Goal: Task Accomplishment & Management: Manage account settings

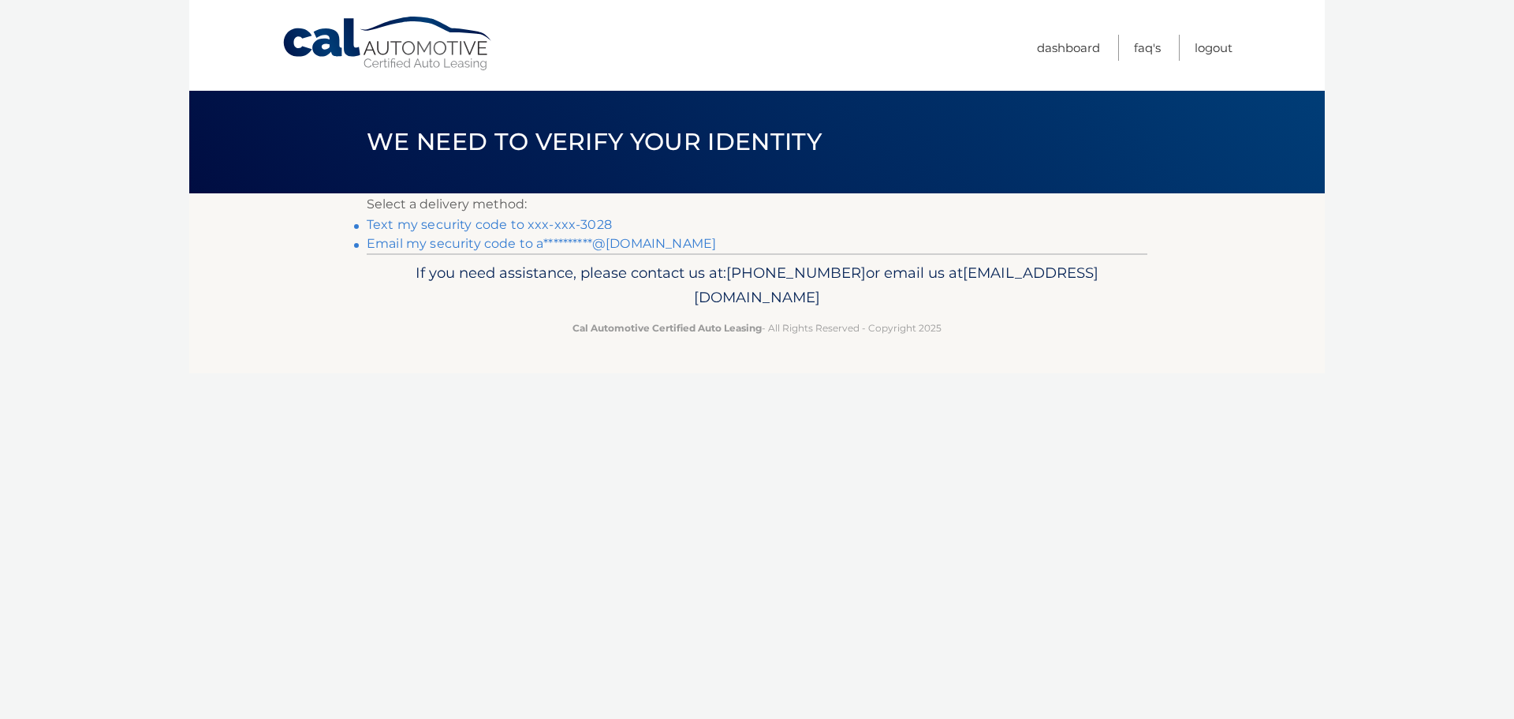
click at [466, 229] on link "Text my security code to xxx-xxx-3028" at bounding box center [489, 224] width 245 height 15
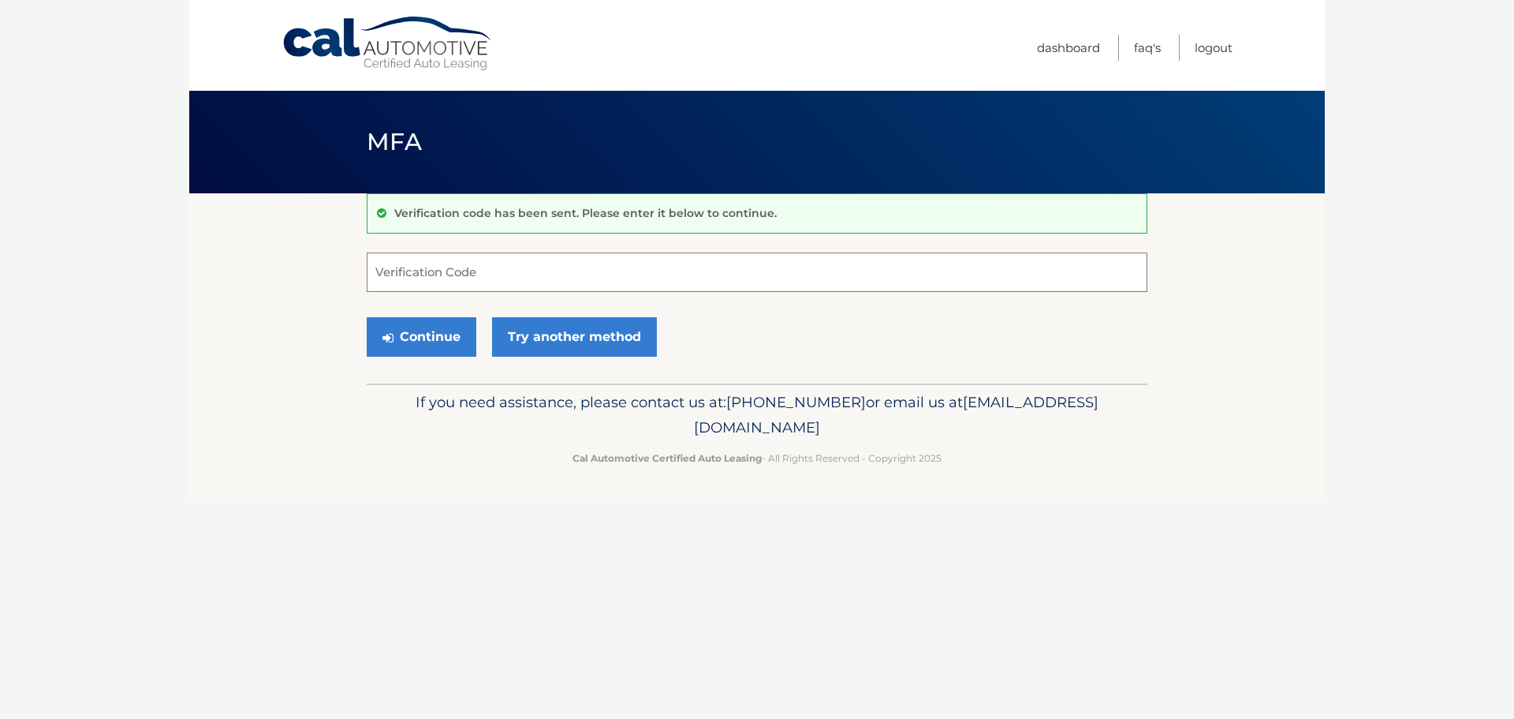
click at [467, 272] on input "Verification Code" at bounding box center [757, 271] width 781 height 39
click at [1115, 351] on div "Continue Try another method" at bounding box center [757, 338] width 781 height 54
click at [578, 259] on input "Verification Code" at bounding box center [757, 271] width 781 height 39
click at [534, 328] on link "Try another method" at bounding box center [574, 336] width 165 height 39
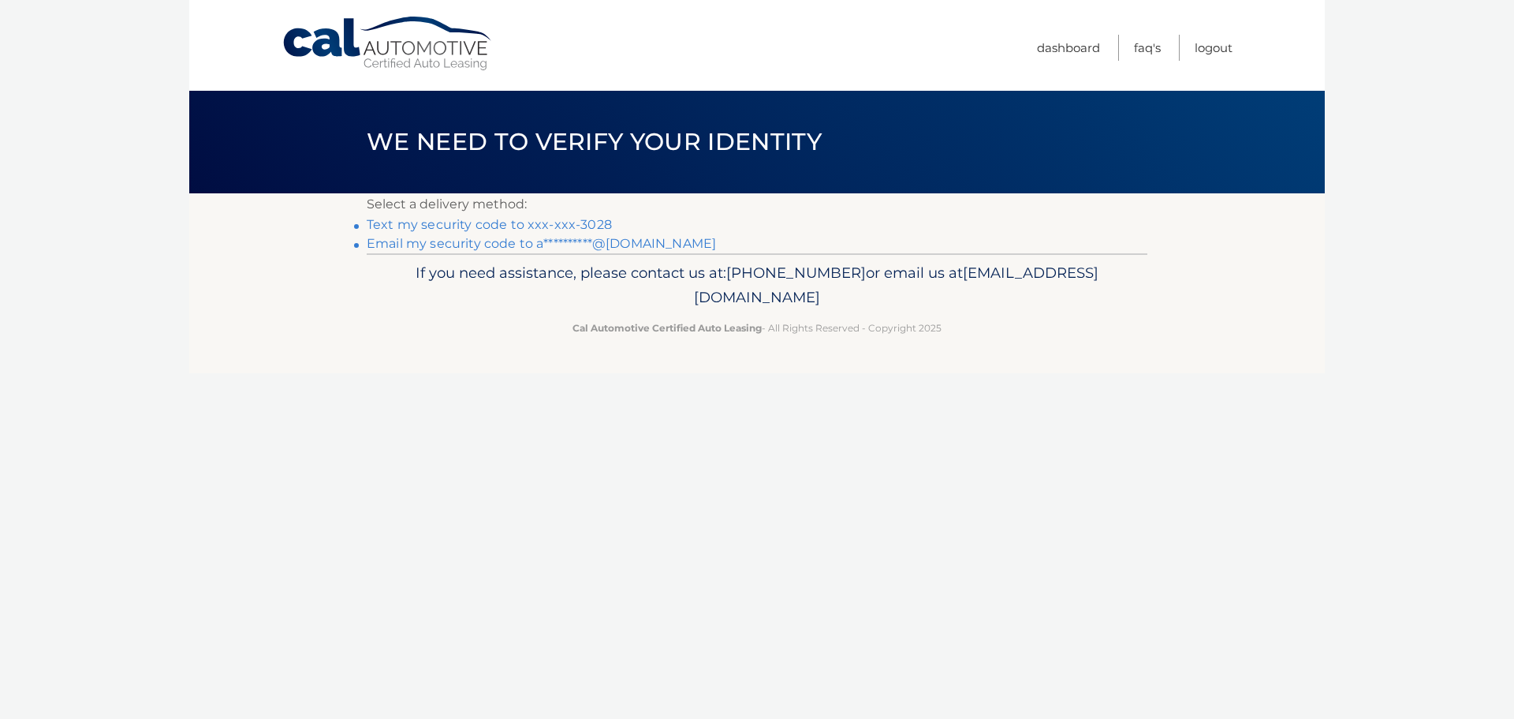
click at [396, 241] on link "**********" at bounding box center [541, 243] width 349 height 15
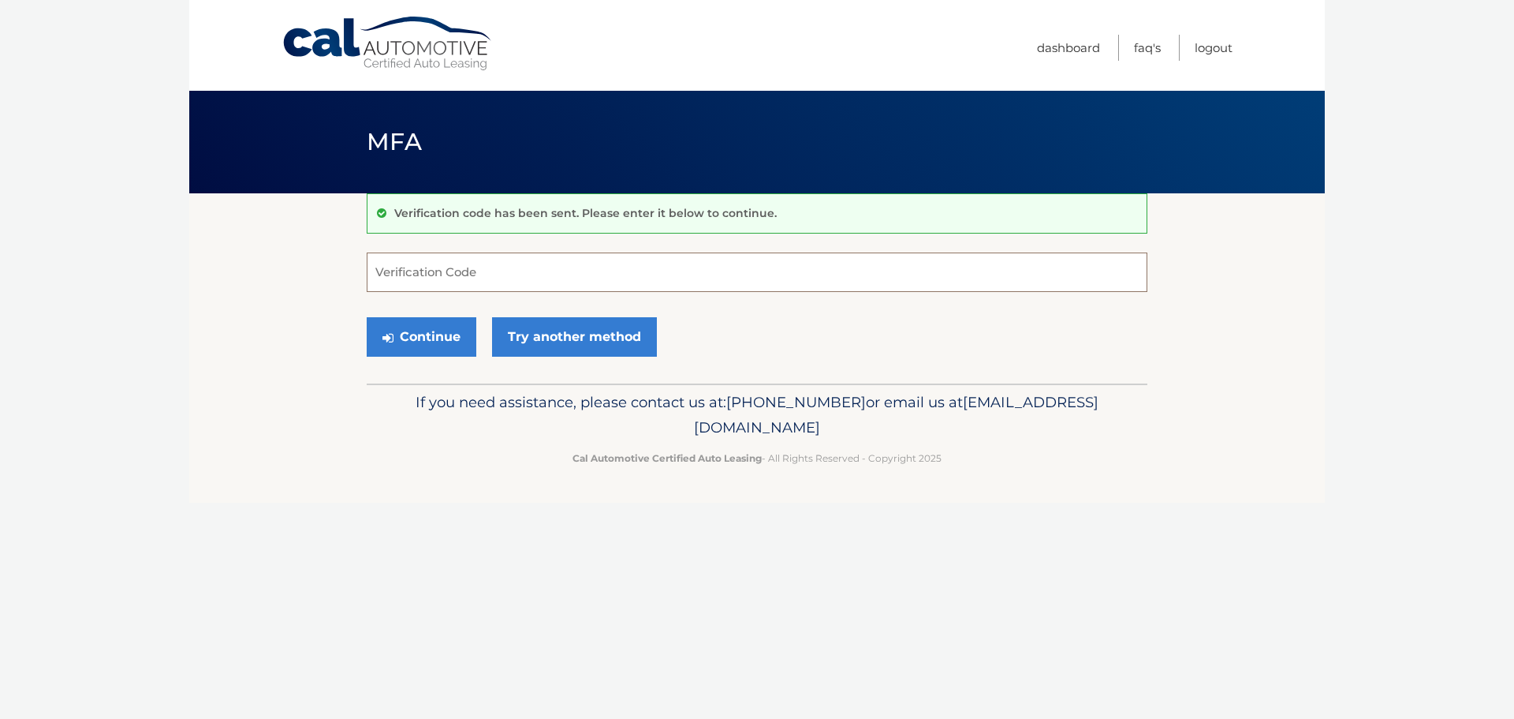
click at [440, 270] on input "Verification Code" at bounding box center [757, 271] width 781 height 39
click at [582, 273] on input "Verification Code" at bounding box center [757, 271] width 781 height 39
type input "880880"
click at [416, 348] on button "Continue" at bounding box center [422, 336] width 110 height 39
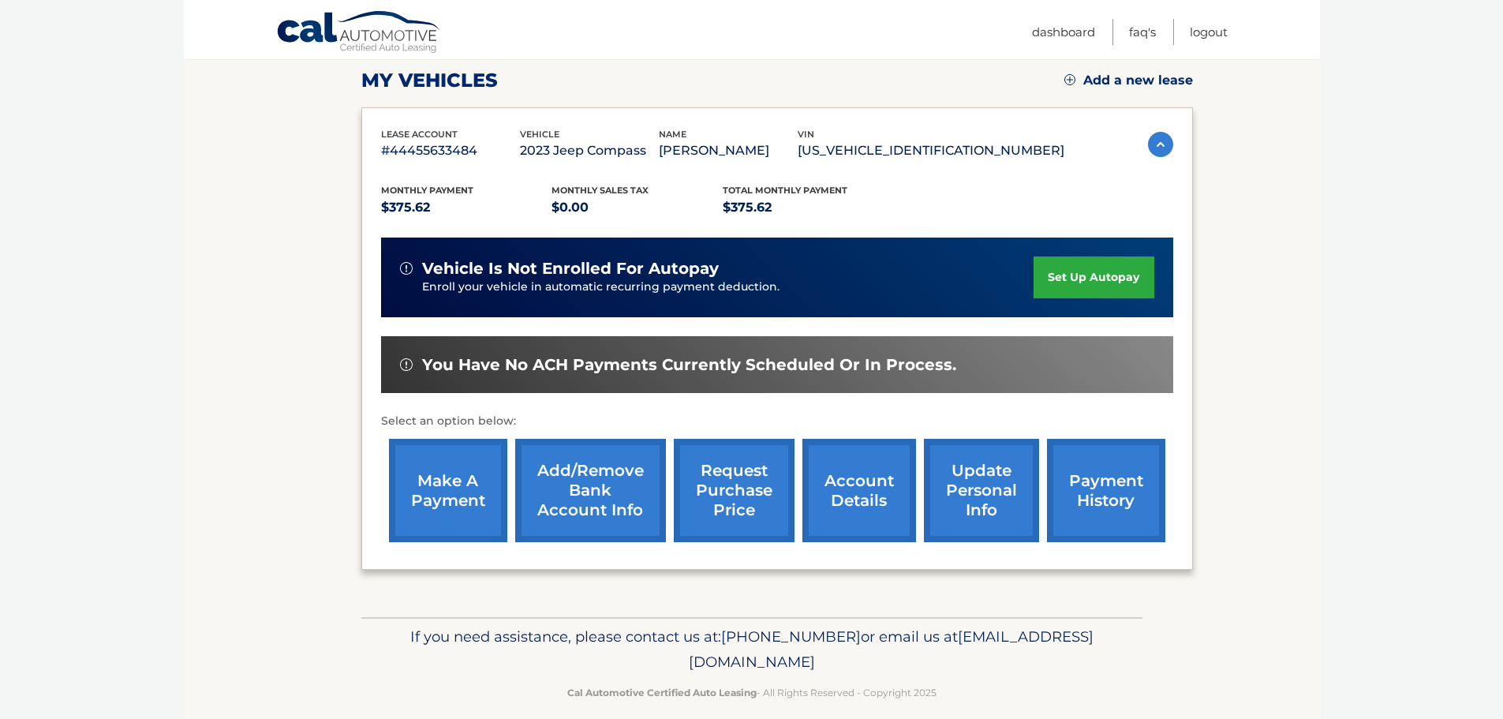
scroll to position [237, 0]
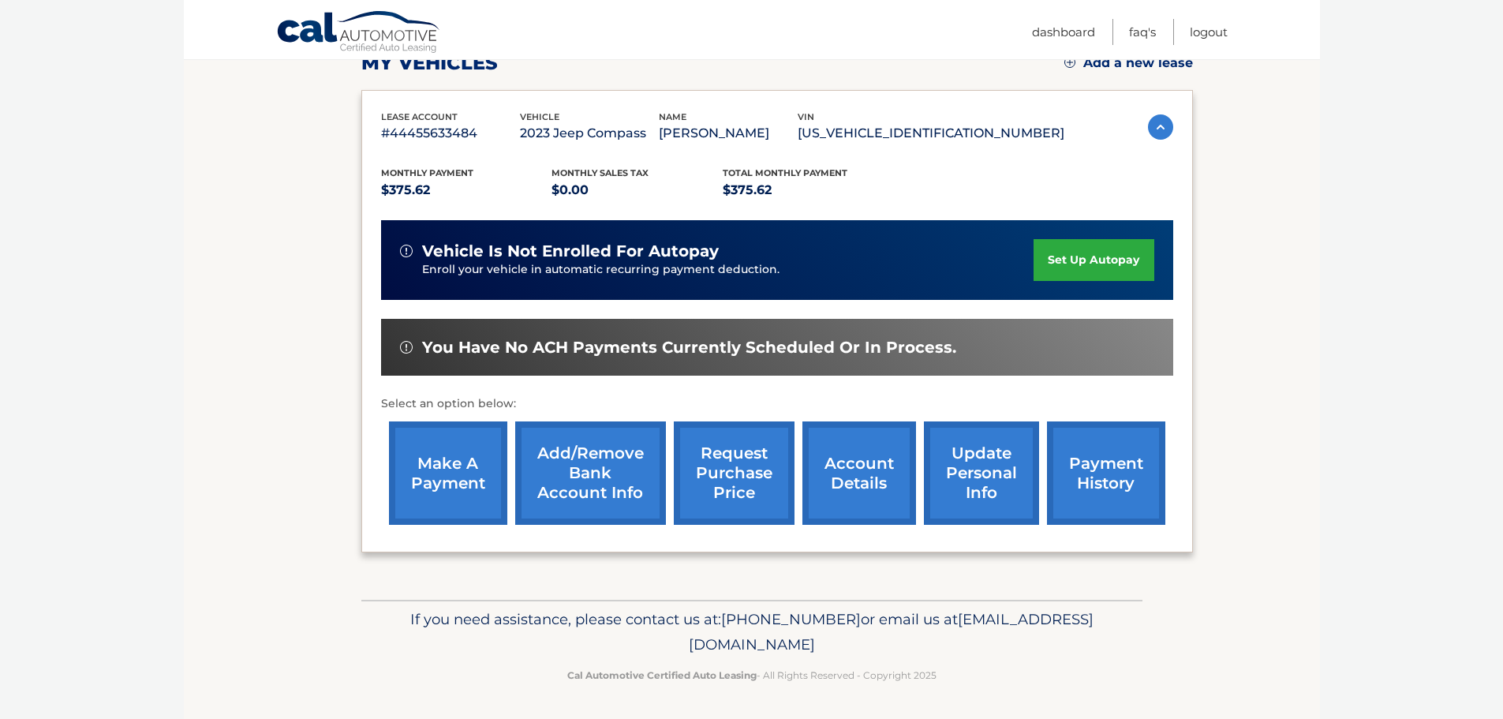
click at [446, 487] on link "make a payment" at bounding box center [448, 472] width 118 height 103
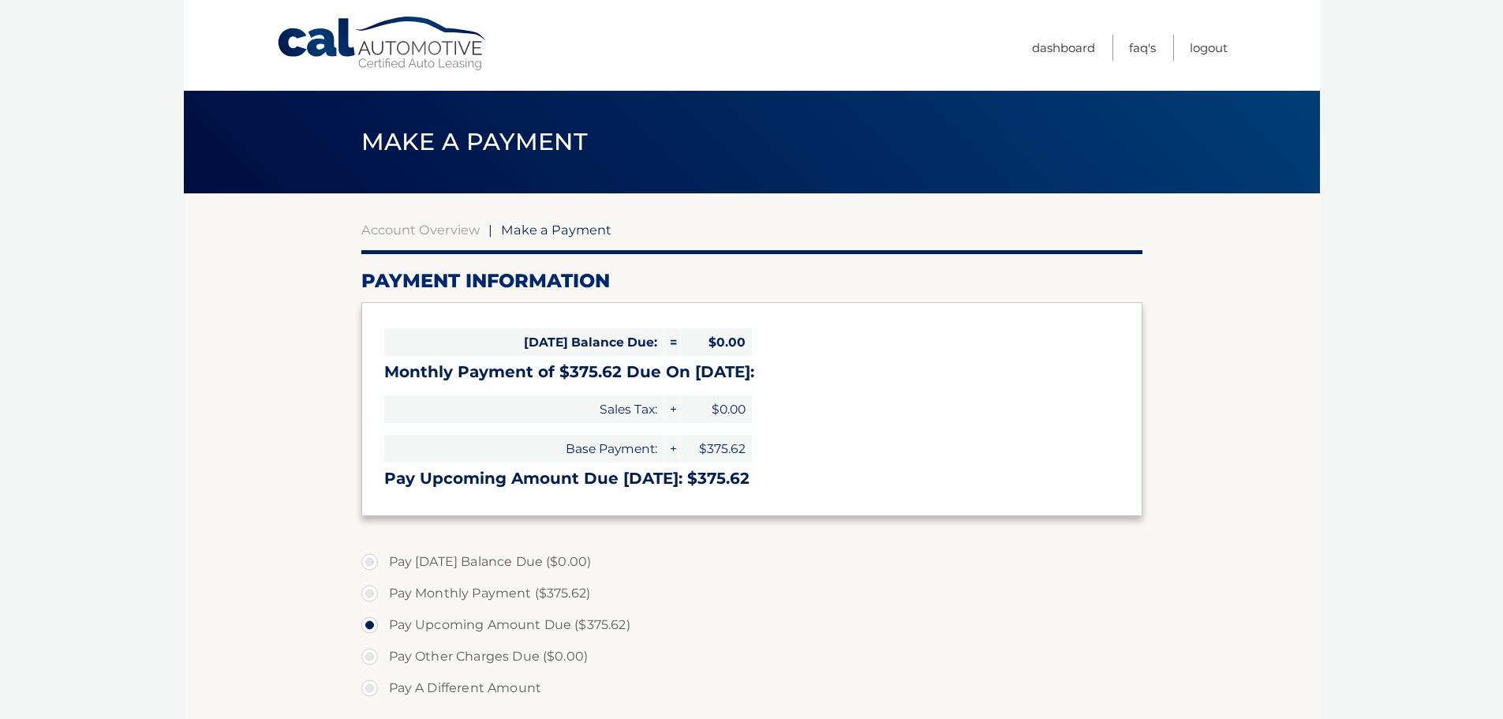
select select "YjAzYWE4NDQtMWI0Mi00MDliLTliMjctNjY0OGUzNjQ5NmY4"
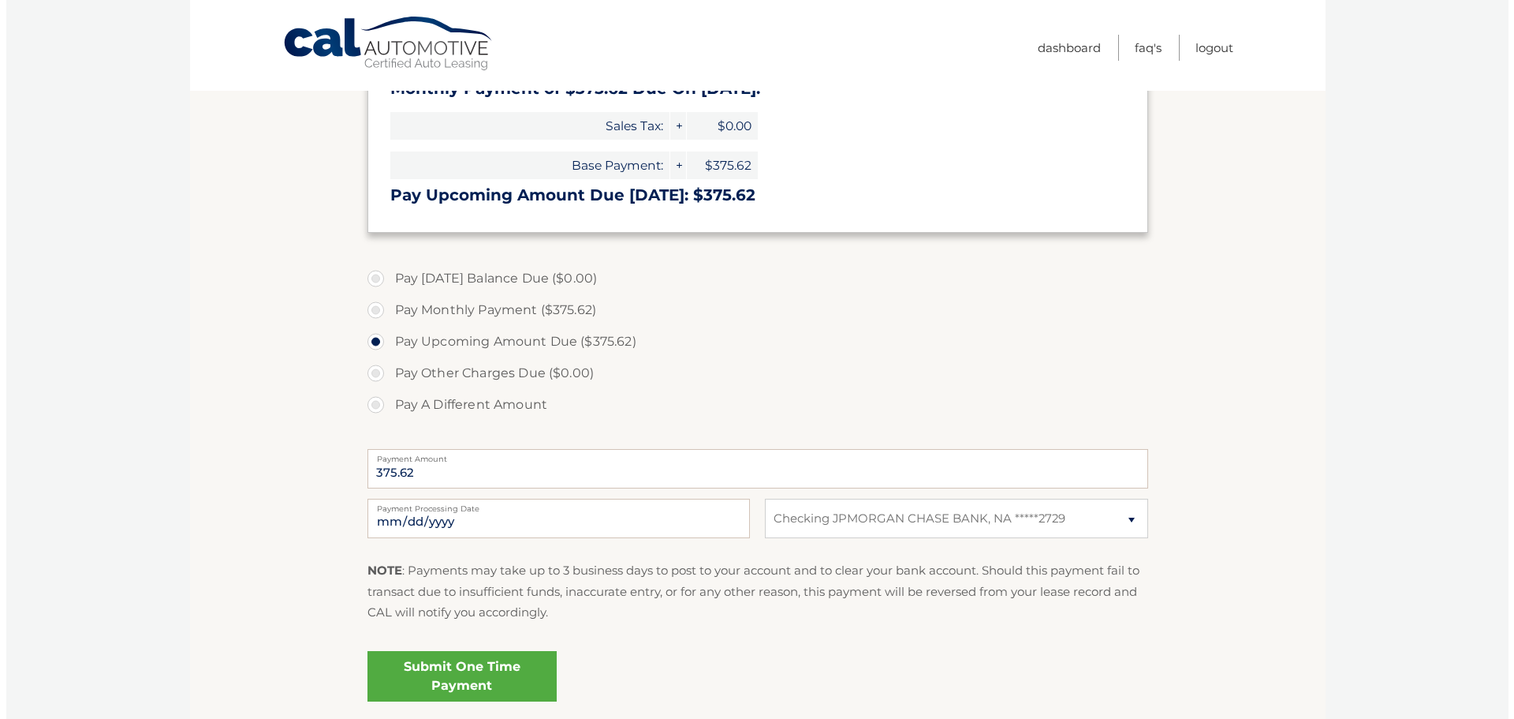
scroll to position [316, 0]
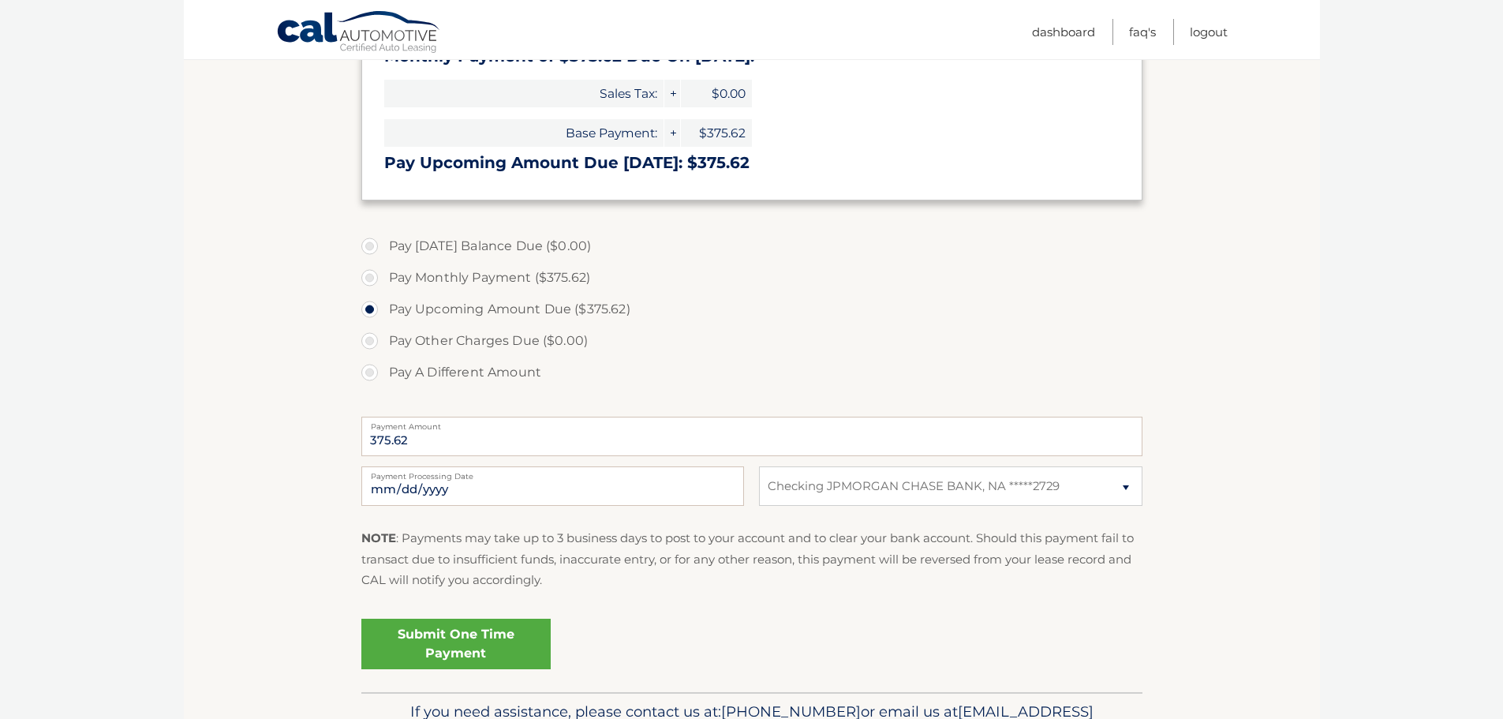
click at [436, 252] on label "Pay [DATE] Balance Due ($0.00)" at bounding box center [751, 246] width 781 height 32
click at [439, 280] on label "Pay Monthly Payment ($375.62)" at bounding box center [751, 278] width 781 height 32
click at [383, 280] on input "Pay Monthly Payment ($375.62)" at bounding box center [376, 274] width 16 height 25
radio input "true"
click at [438, 646] on link "Submit One Time Payment" at bounding box center [455, 643] width 189 height 50
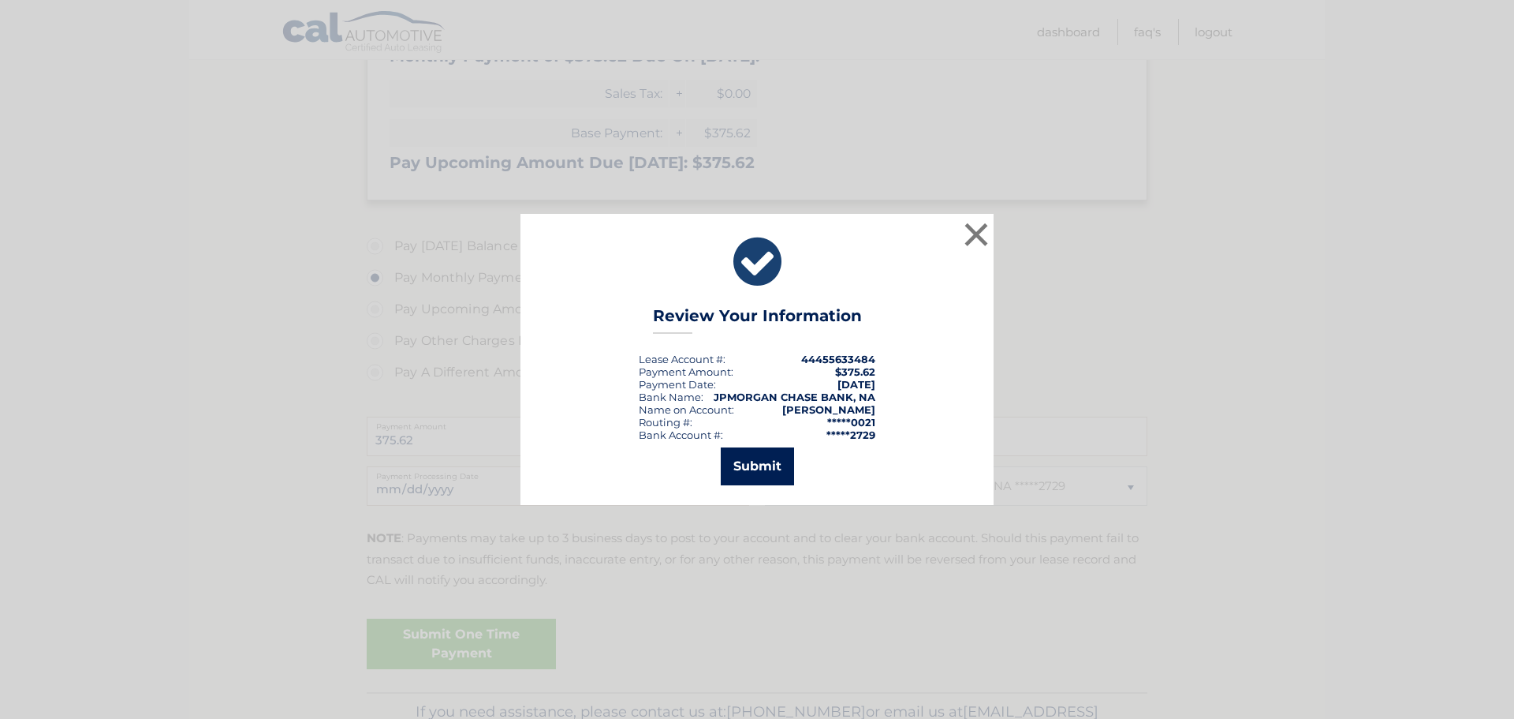
click at [746, 452] on button "Submit" at bounding box center [757, 466] width 73 height 38
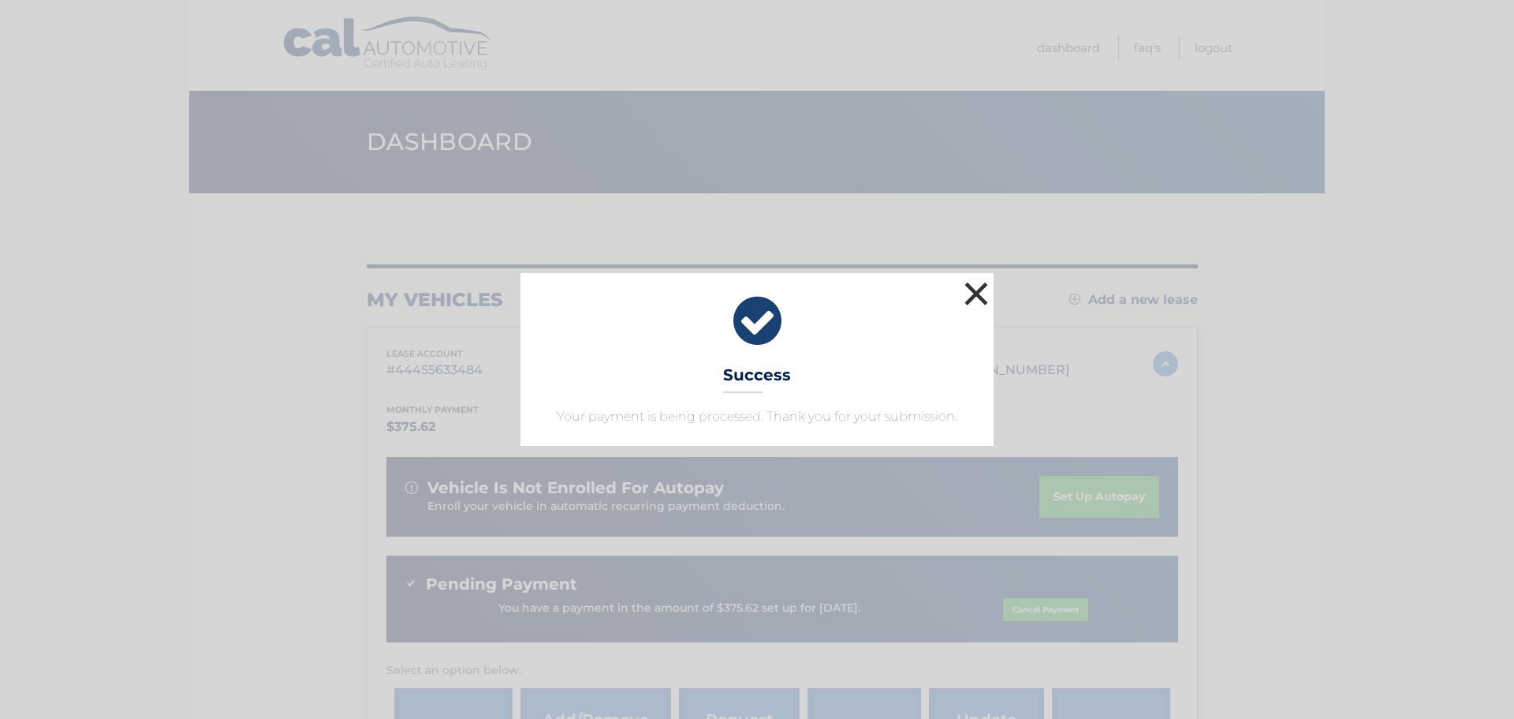
click at [973, 293] on button "×" at bounding box center [977, 294] width 32 height 32
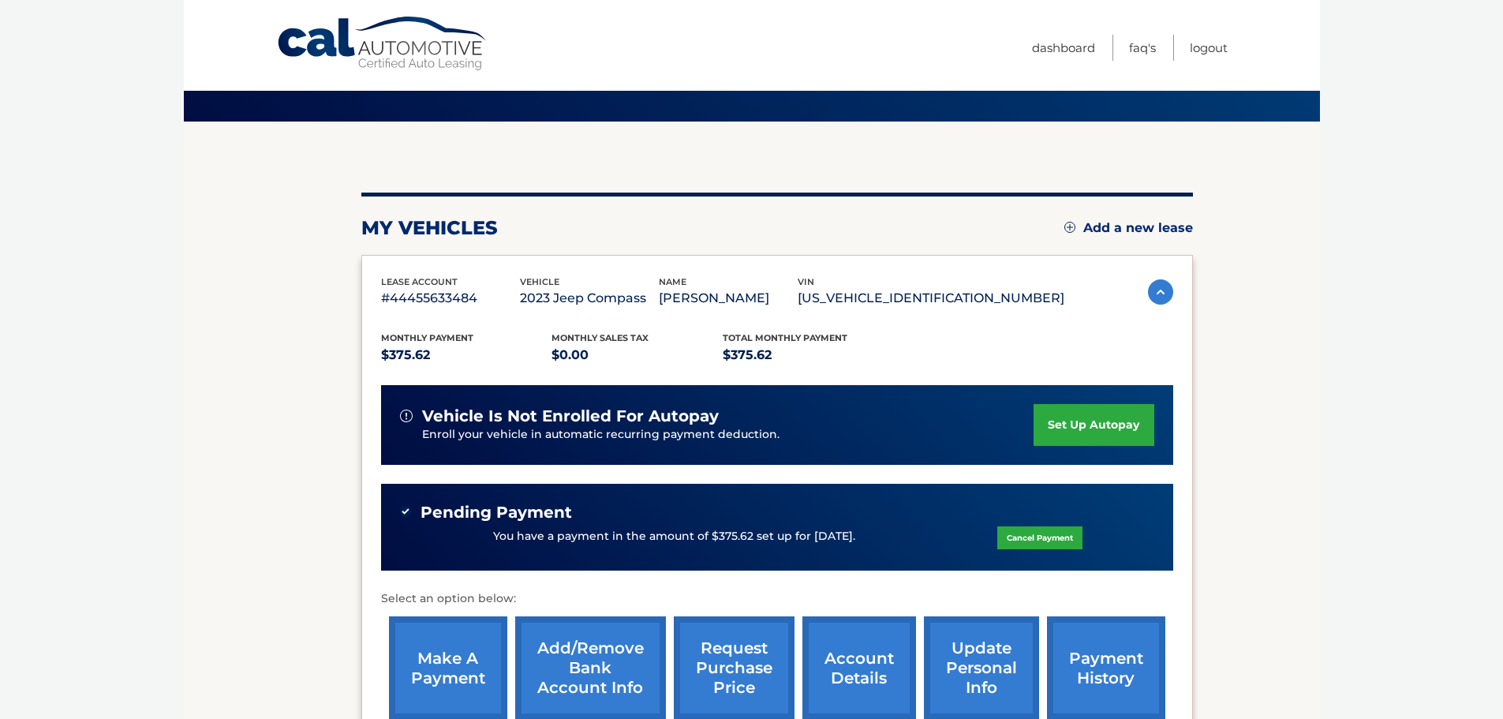
scroll to position [31, 0]
